Goal: Book appointment/travel/reservation

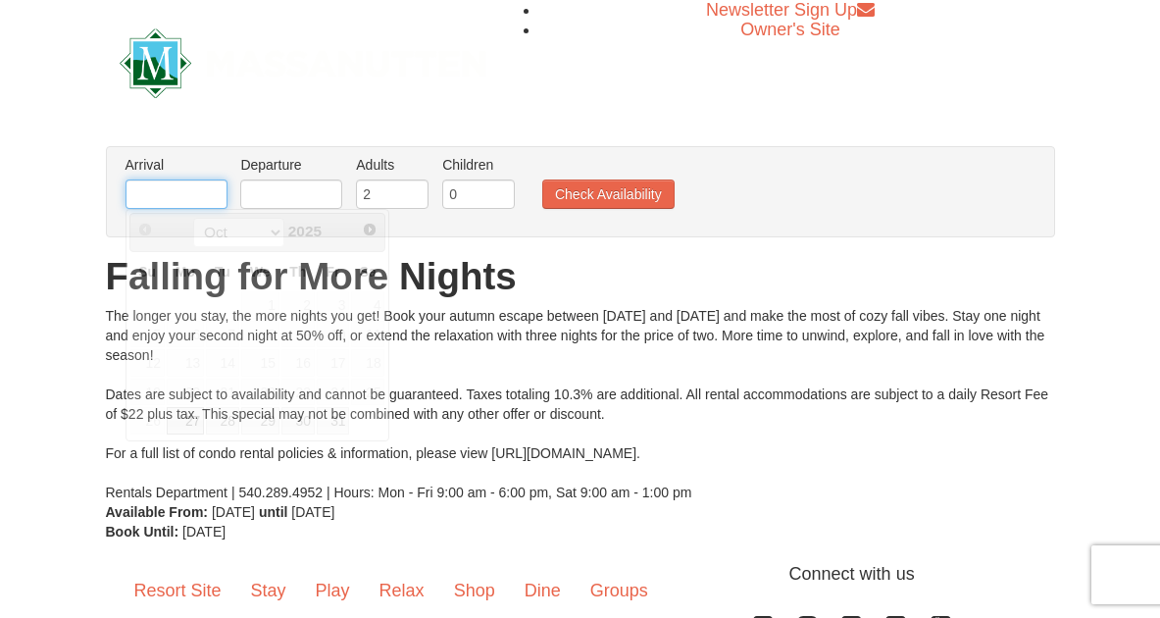
click at [182, 190] on input "text" at bounding box center [177, 193] width 102 height 29
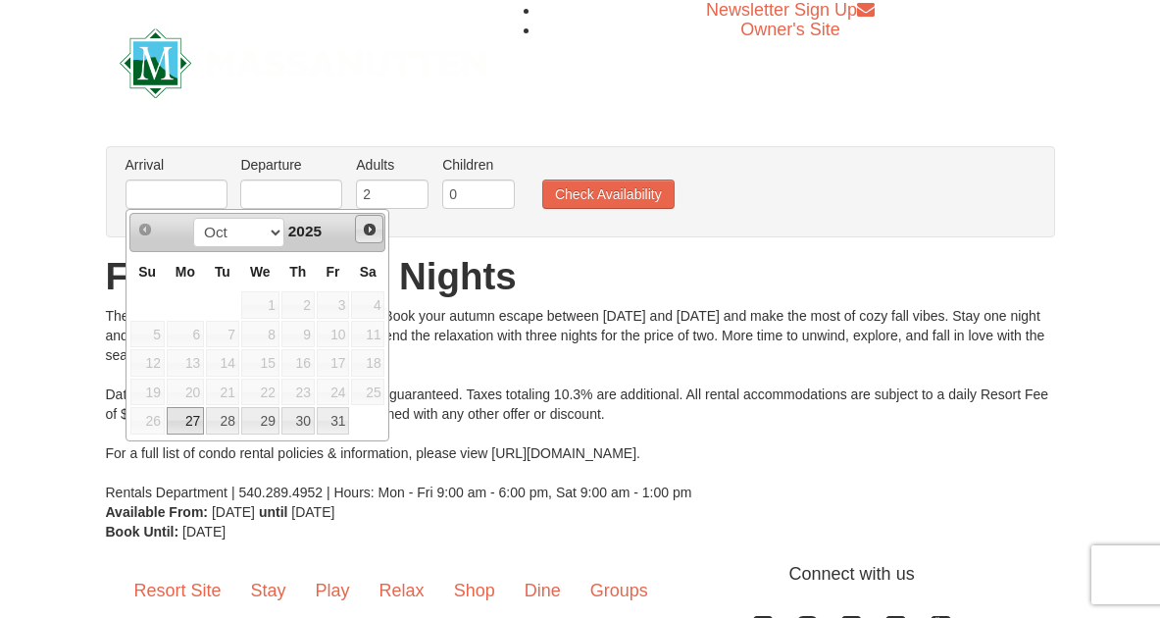
click at [369, 233] on span "Next" at bounding box center [370, 230] width 16 height 16
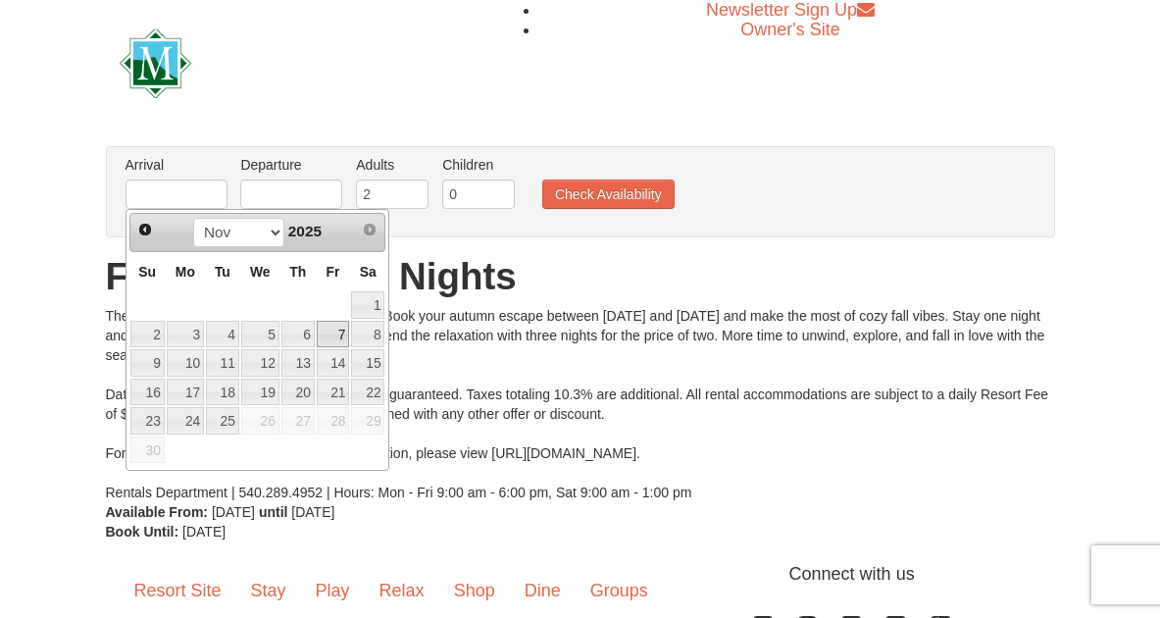
click at [339, 335] on link "7" at bounding box center [333, 334] width 33 height 27
type input "[DATE]"
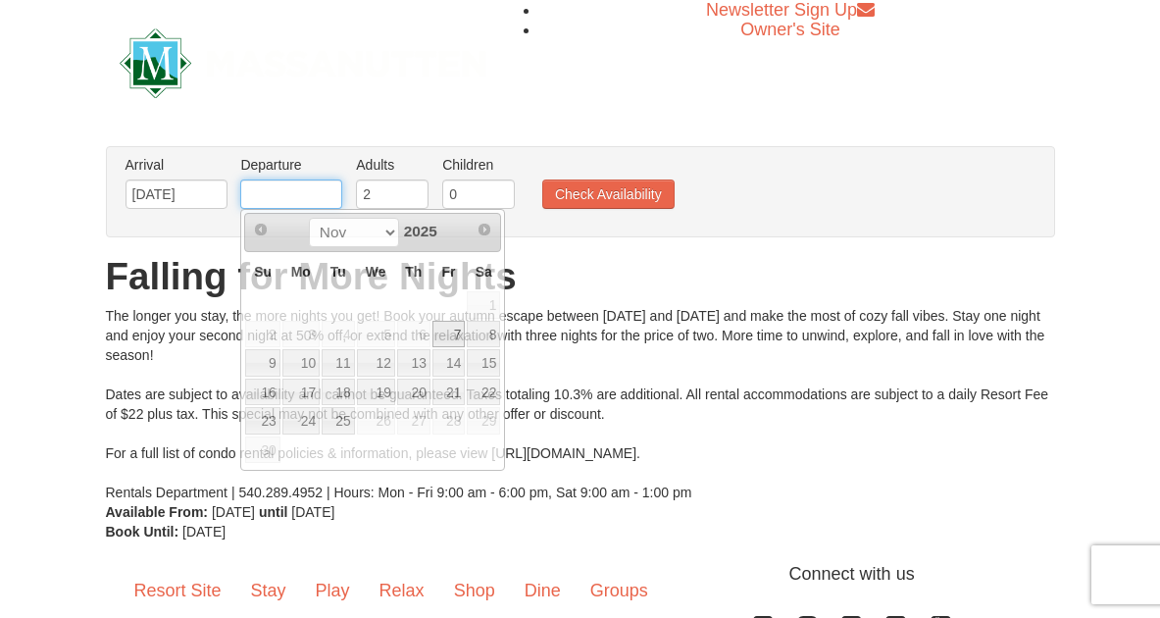
click at [299, 192] on input "text" at bounding box center [291, 193] width 102 height 29
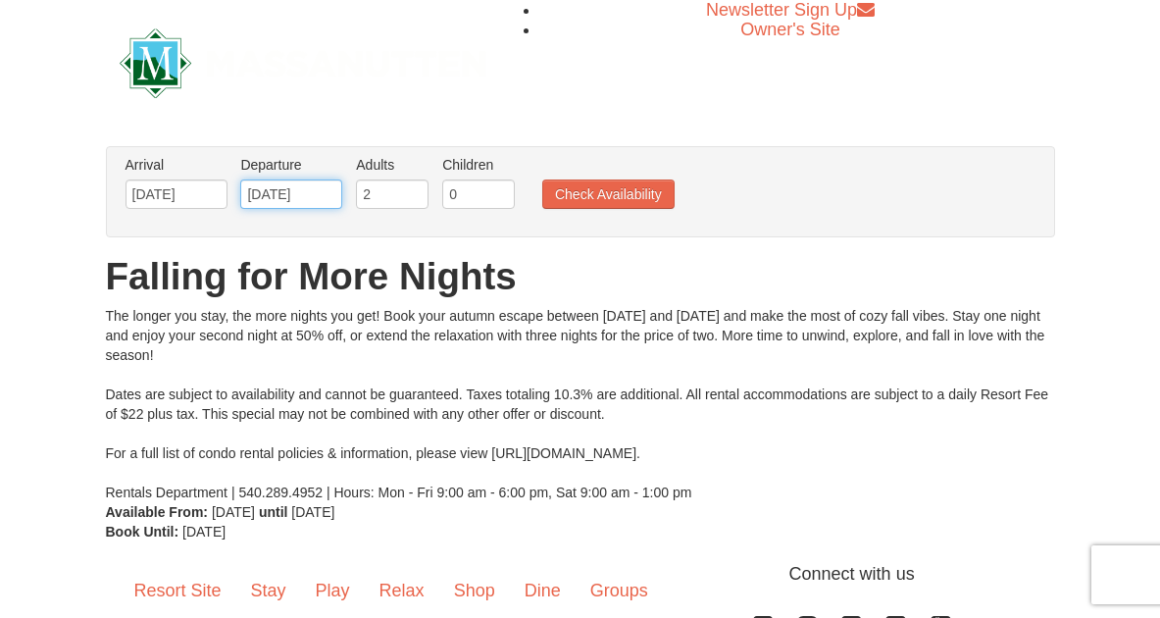
click at [310, 194] on input "[DATE]" at bounding box center [291, 193] width 102 height 29
click at [324, 196] on input "[DATE]" at bounding box center [291, 193] width 102 height 29
type input "1"
click at [268, 195] on input "text" at bounding box center [291, 193] width 102 height 29
